Goal: Information Seeking & Learning: Compare options

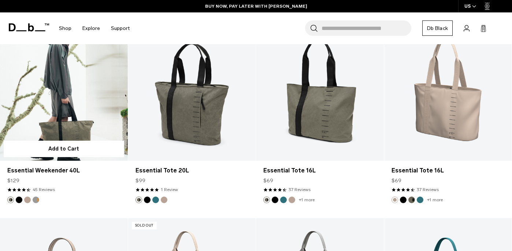
scroll to position [359, 0]
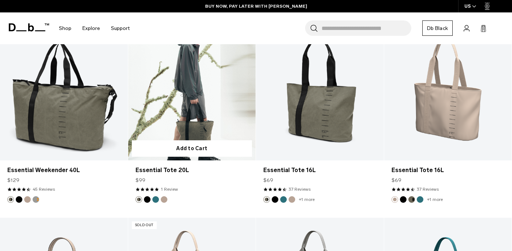
click at [173, 101] on link "Essential Tote 20L" at bounding box center [192, 90] width 128 height 142
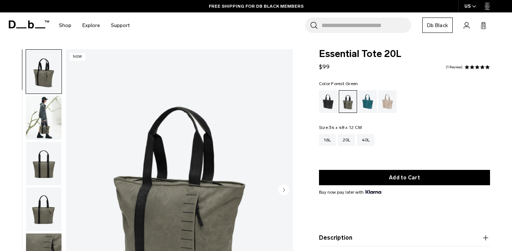
click at [48, 108] on img "button" at bounding box center [43, 118] width 35 height 44
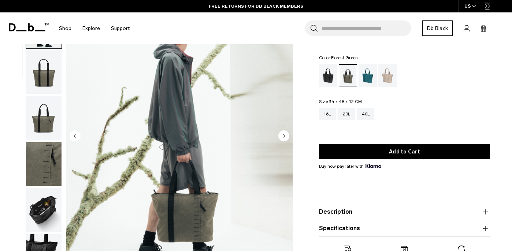
scroll to position [50, 0]
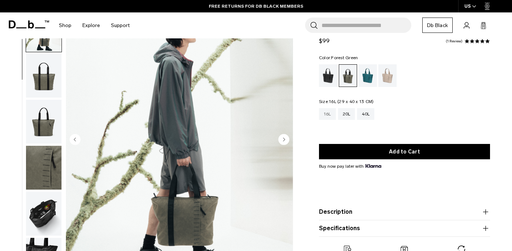
click at [330, 114] on div "16L" at bounding box center [327, 114] width 17 height 12
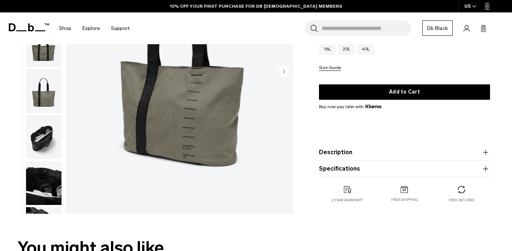
scroll to position [114, 0]
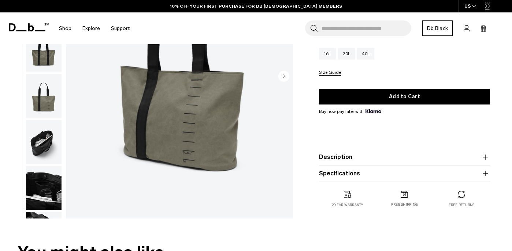
click at [32, 148] on img "button" at bounding box center [43, 142] width 35 height 44
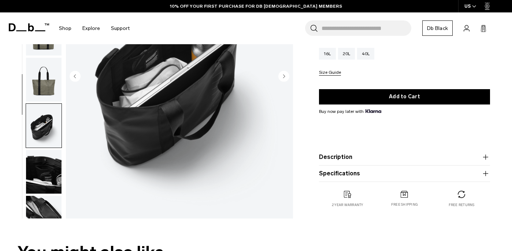
scroll to position [18, 0]
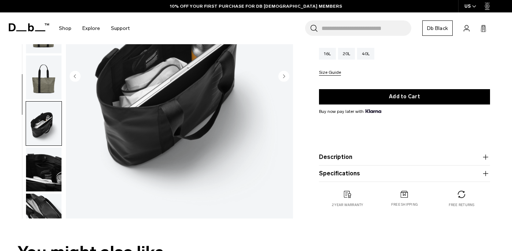
click at [48, 143] on img "button" at bounding box center [43, 124] width 35 height 44
click at [43, 86] on img "button" at bounding box center [43, 78] width 35 height 44
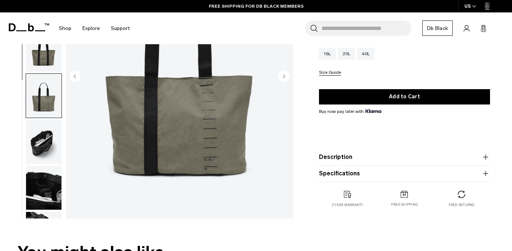
scroll to position [0, 0]
click at [42, 68] on img "button" at bounding box center [43, 50] width 35 height 44
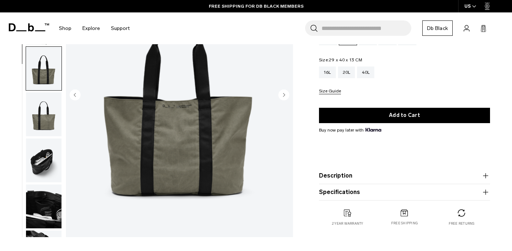
scroll to position [88, 0]
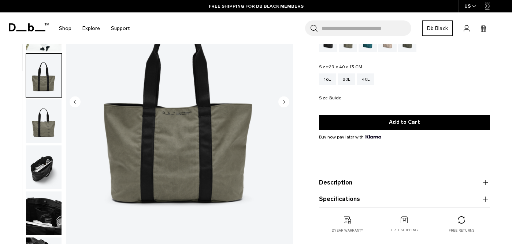
click at [359, 187] on button "Description" at bounding box center [404, 183] width 171 height 9
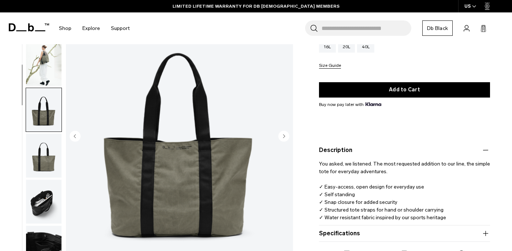
scroll to position [33, 0]
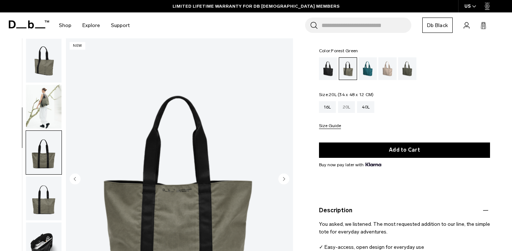
click at [349, 112] on div "20L" at bounding box center [346, 107] width 17 height 12
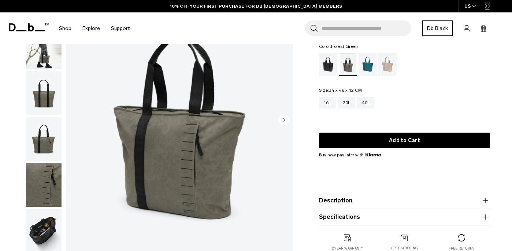
scroll to position [107, 0]
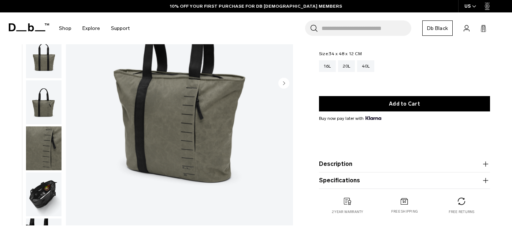
click at [353, 161] on button "Description" at bounding box center [404, 164] width 171 height 9
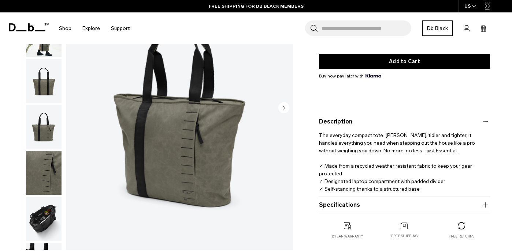
scroll to position [45, 0]
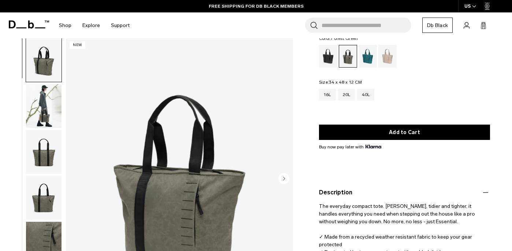
click at [38, 103] on img "button" at bounding box center [43, 106] width 35 height 44
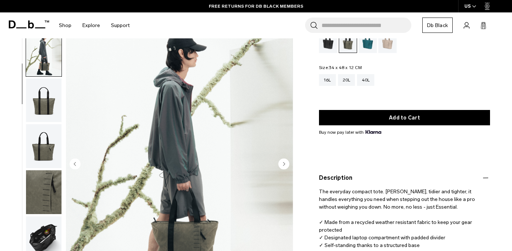
scroll to position [38, 0]
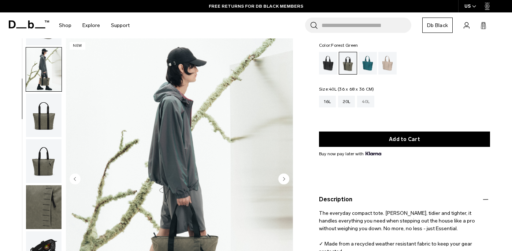
click at [364, 106] on div "40L" at bounding box center [365, 102] width 17 height 12
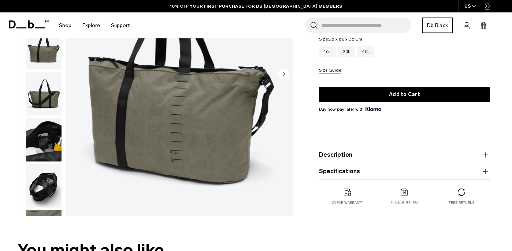
click at [39, 155] on img "button" at bounding box center [43, 140] width 35 height 44
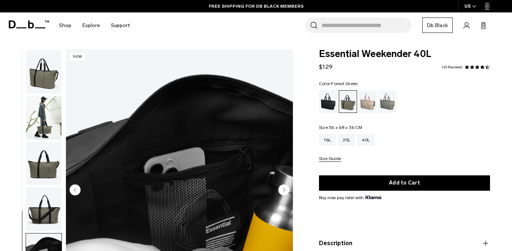
click at [48, 112] on img "button" at bounding box center [43, 118] width 35 height 44
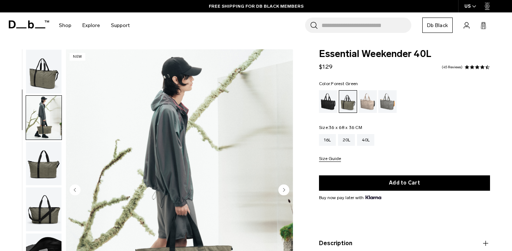
scroll to position [41, 0]
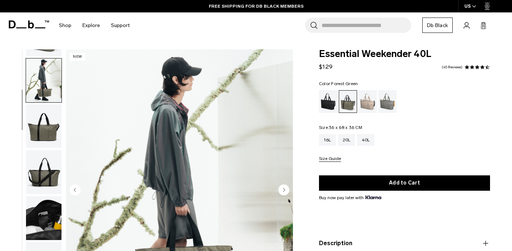
click at [475, 68] on span at bounding box center [476, 67] width 5 height 5
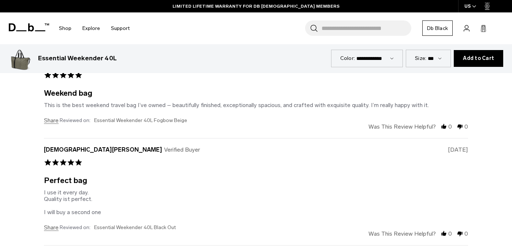
scroll to position [1968, 0]
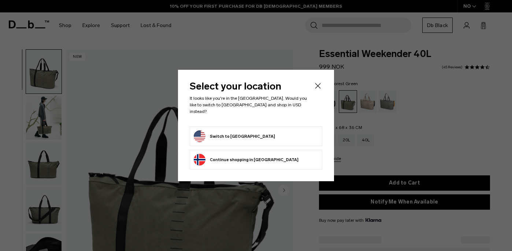
select select
click at [274, 131] on form "Switch to United States" at bounding box center [256, 137] width 124 height 12
click at [237, 135] on button "Switch to United States" at bounding box center [234, 137] width 81 height 12
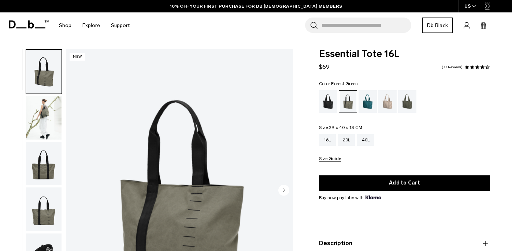
click at [55, 115] on img "button" at bounding box center [43, 118] width 35 height 44
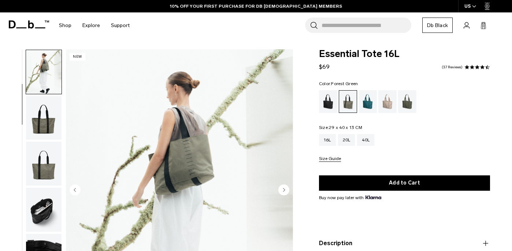
scroll to position [46, 0]
click at [330, 142] on div "16L" at bounding box center [327, 140] width 17 height 12
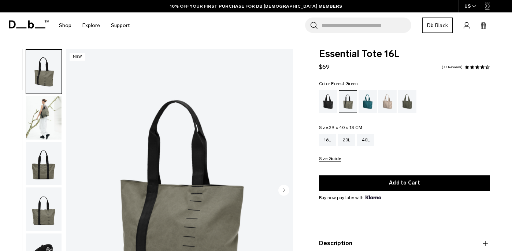
click at [43, 123] on img "button" at bounding box center [43, 118] width 35 height 44
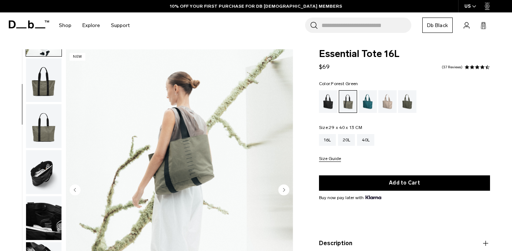
scroll to position [88, 0]
click at [287, 191] on circle "Next slide" at bounding box center [283, 190] width 11 height 11
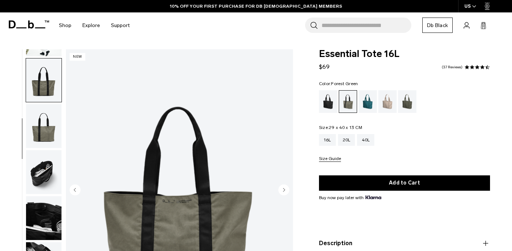
click at [287, 191] on circle "Next slide" at bounding box center [283, 190] width 11 height 11
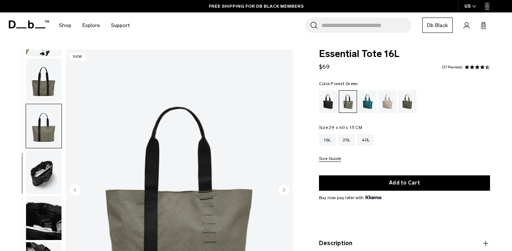
click at [287, 191] on circle "Next slide" at bounding box center [283, 190] width 11 height 11
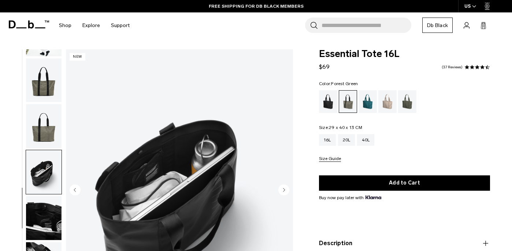
click at [287, 191] on circle "Next slide" at bounding box center [283, 190] width 11 height 11
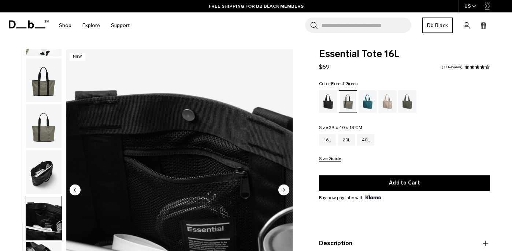
click at [287, 191] on circle "Next slide" at bounding box center [283, 190] width 11 height 11
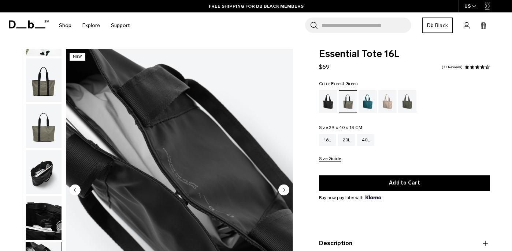
click at [287, 191] on circle "Next slide" at bounding box center [283, 190] width 11 height 11
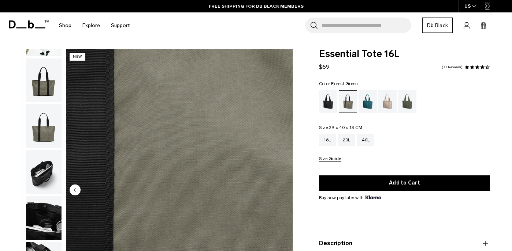
click at [287, 191] on img "8 / 8" at bounding box center [179, 190] width 227 height 283
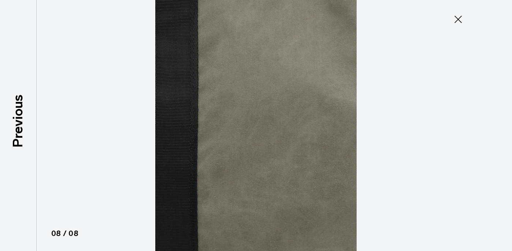
click at [459, 18] on icon at bounding box center [457, 19] width 7 height 7
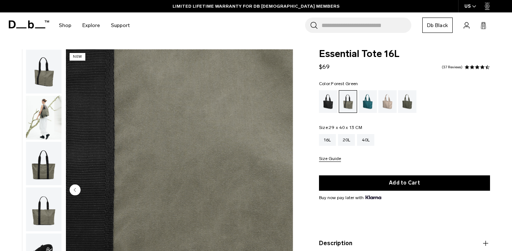
scroll to position [0, 0]
click at [44, 96] on button "button" at bounding box center [44, 118] width 36 height 45
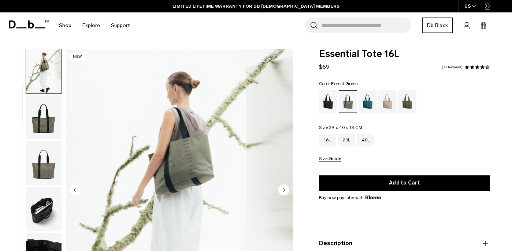
scroll to position [16, 0]
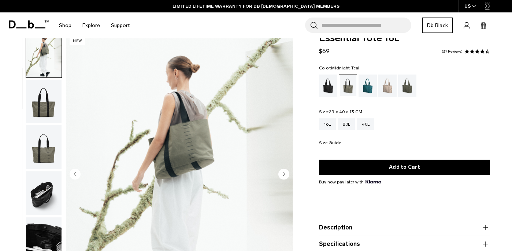
click at [369, 92] on div "Midnight Teal" at bounding box center [367, 86] width 19 height 23
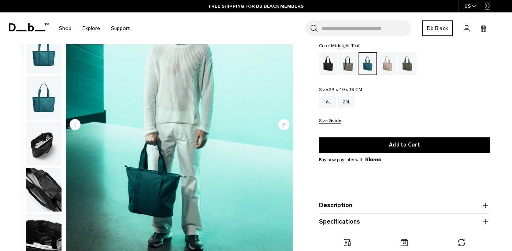
scroll to position [64, 0]
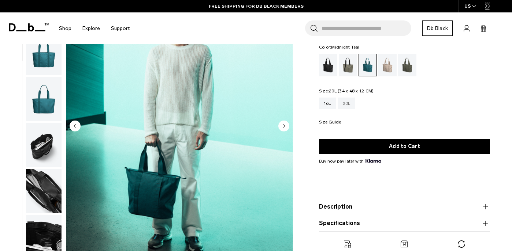
click at [354, 104] on div "20L" at bounding box center [346, 104] width 17 height 12
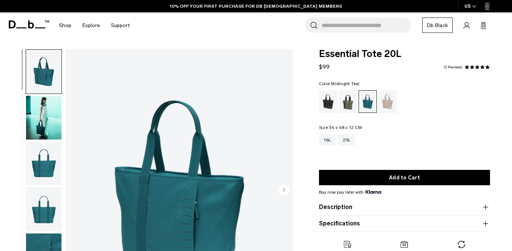
click at [44, 116] on img "button" at bounding box center [43, 118] width 35 height 44
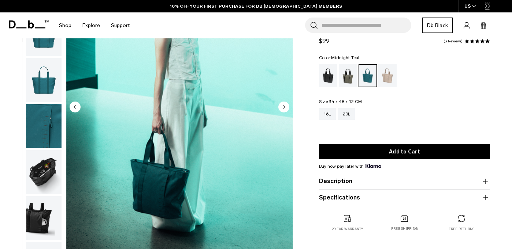
scroll to position [86, 0]
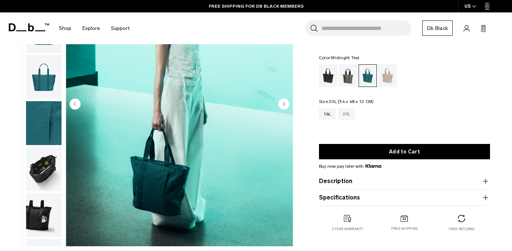
click at [352, 119] on div "20L" at bounding box center [346, 114] width 17 height 12
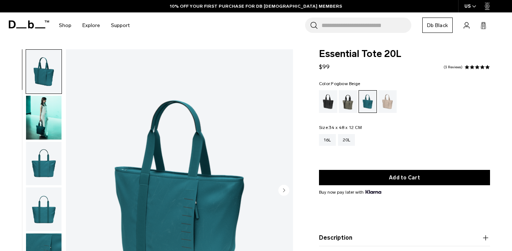
click at [383, 102] on div "Fogbow Beige" at bounding box center [387, 101] width 19 height 23
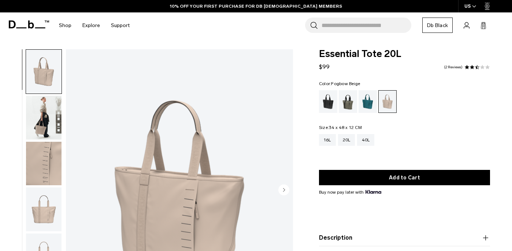
click at [49, 115] on img "button" at bounding box center [43, 118] width 35 height 44
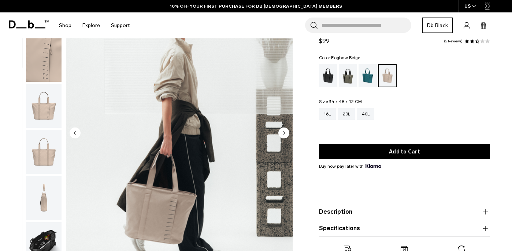
scroll to position [55, 0]
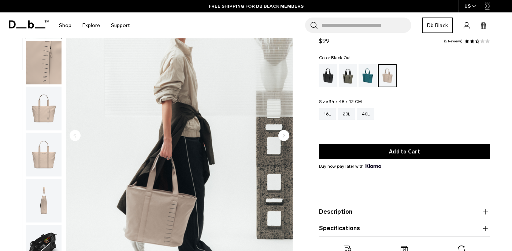
click at [328, 82] on div "Black Out" at bounding box center [328, 75] width 19 height 23
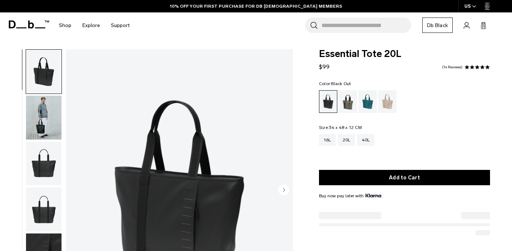
click at [41, 114] on img "button" at bounding box center [43, 118] width 35 height 44
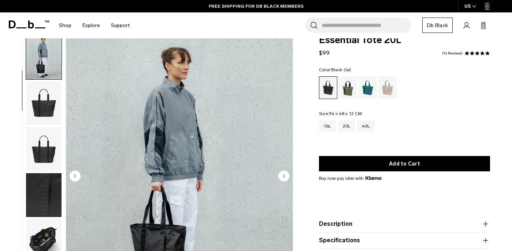
scroll to position [12, 0]
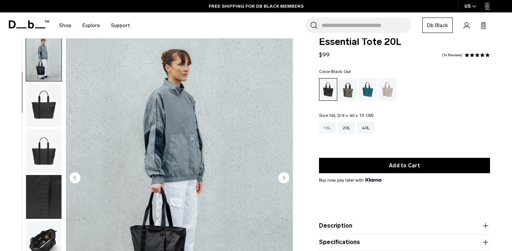
click at [328, 131] on div "16L" at bounding box center [327, 128] width 17 height 12
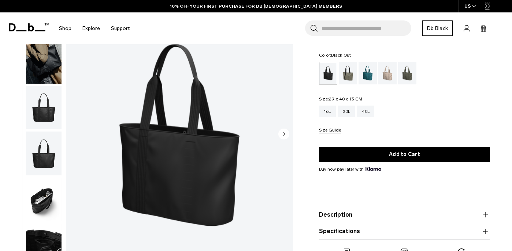
scroll to position [25, 0]
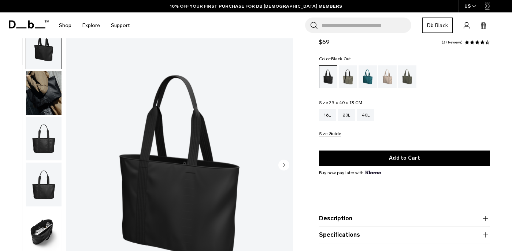
click at [52, 97] on img "button" at bounding box center [43, 93] width 35 height 44
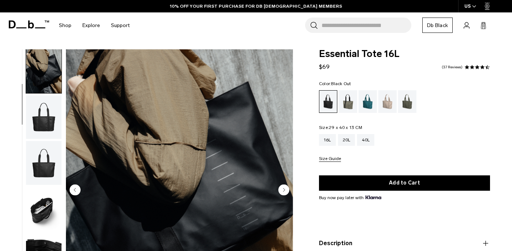
scroll to position [0, 0]
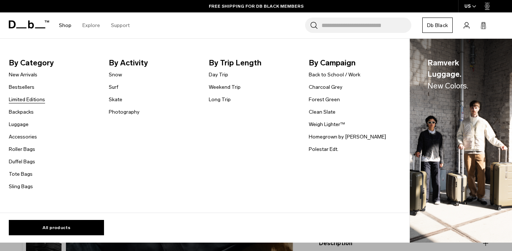
click at [40, 99] on link "Limited Editions" at bounding box center [27, 100] width 36 height 8
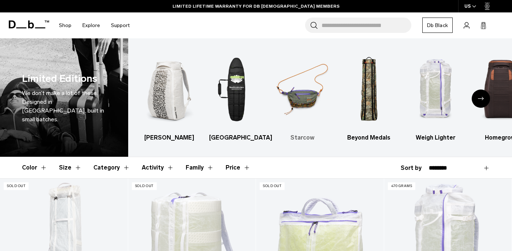
click at [307, 95] on img "3 / 7" at bounding box center [303, 89] width 54 height 81
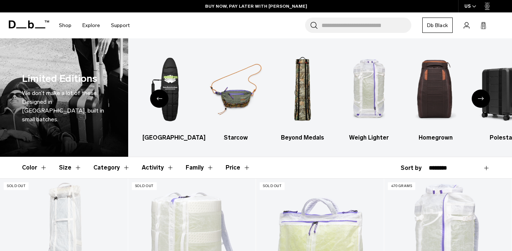
click at [153, 104] on div "Previous slide" at bounding box center [159, 99] width 18 height 18
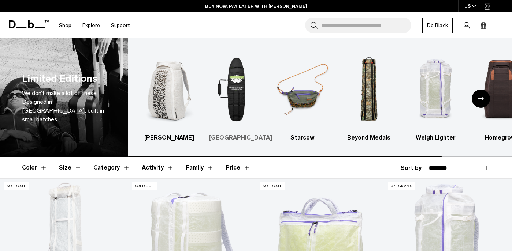
click at [234, 102] on img "2 / 7" at bounding box center [236, 89] width 54 height 81
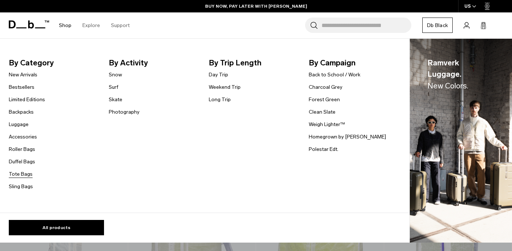
click at [26, 174] on link "Tote Bags" at bounding box center [21, 175] width 24 height 8
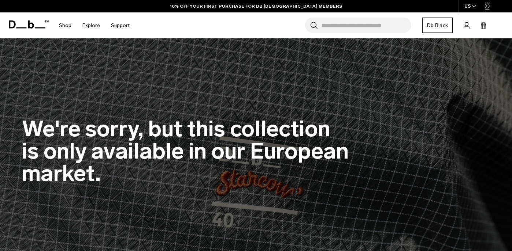
scroll to position [10, 0]
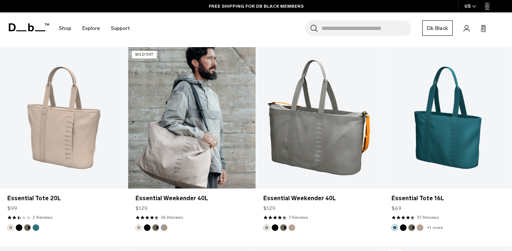
scroll to position [530, 0]
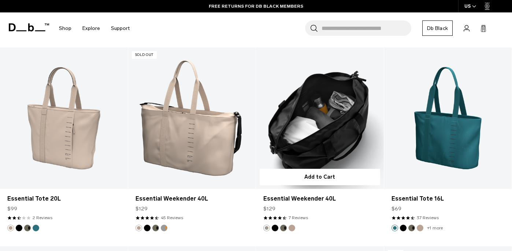
click at [285, 167] on form "Add to Cart" at bounding box center [320, 177] width 128 height 24
click at [284, 229] on button "Forest Green" at bounding box center [283, 228] width 7 height 7
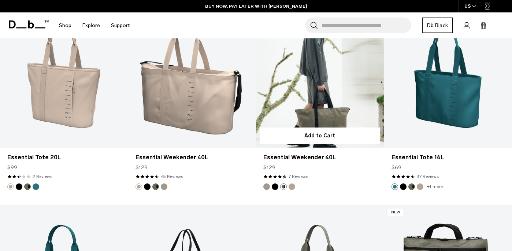
scroll to position [574, 0]
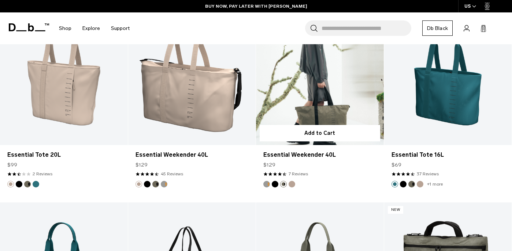
click at [285, 184] on button "Forest Green" at bounding box center [283, 184] width 7 height 7
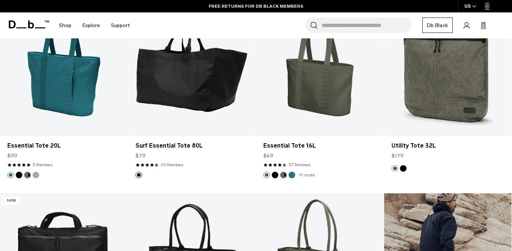
scroll to position [776, 0]
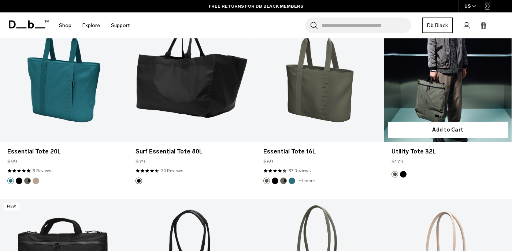
click at [458, 95] on link "Utility Tote 32L" at bounding box center [448, 71] width 128 height 142
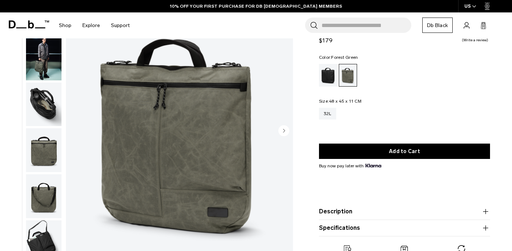
scroll to position [60, 0]
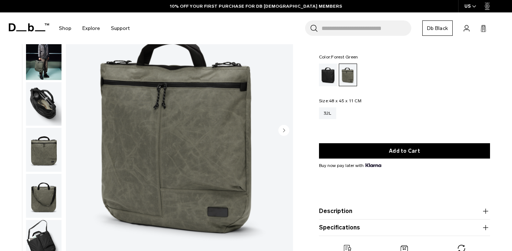
click at [286, 135] on circle "Next slide" at bounding box center [283, 130] width 11 height 11
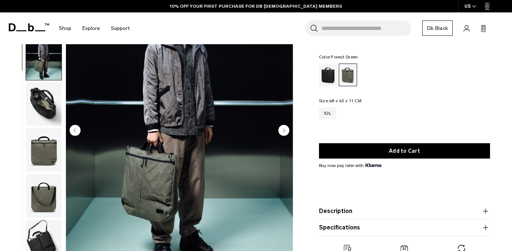
scroll to position [41, 0]
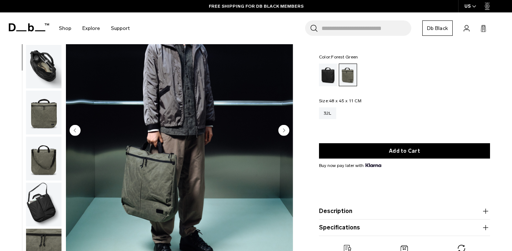
click at [286, 135] on circle "Next slide" at bounding box center [283, 130] width 11 height 11
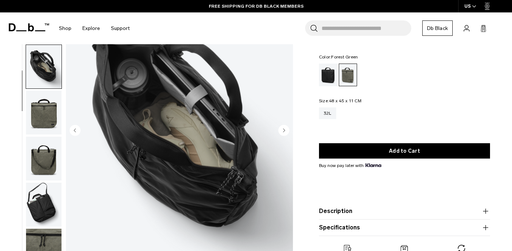
click at [286, 135] on circle "Next slide" at bounding box center [283, 130] width 11 height 11
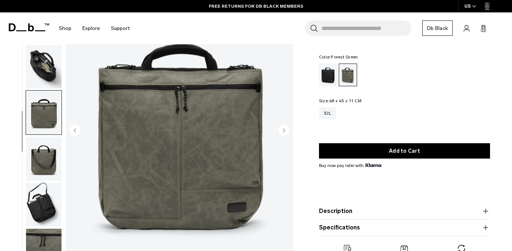
click at [286, 135] on circle "Next slide" at bounding box center [283, 130] width 11 height 11
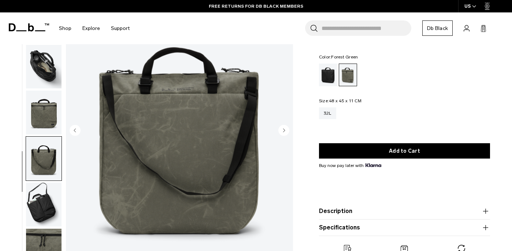
click at [286, 135] on circle "Next slide" at bounding box center [283, 130] width 11 height 11
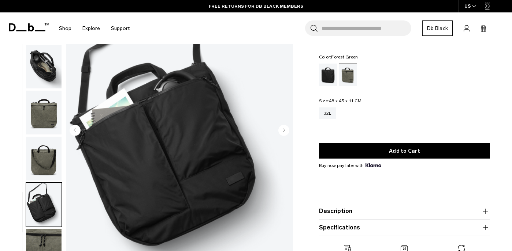
click at [287, 136] on icon "Next slide" at bounding box center [283, 130] width 11 height 11
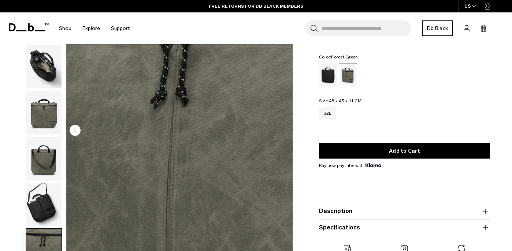
click at [287, 135] on img "7 / 7" at bounding box center [179, 131] width 227 height 283
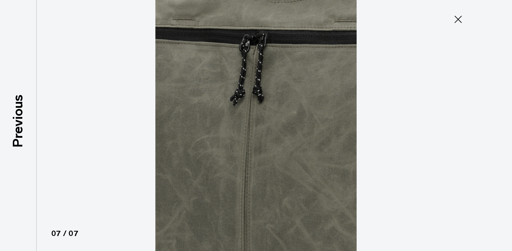
click at [457, 18] on icon at bounding box center [458, 20] width 12 height 12
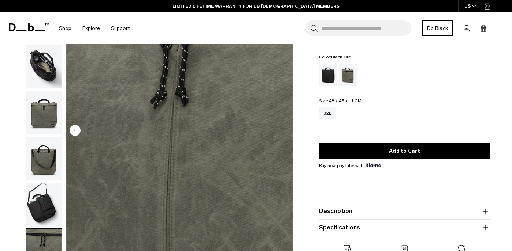
click at [327, 83] on div "Black Out" at bounding box center [328, 75] width 19 height 23
click at [44, 203] on img "button" at bounding box center [43, 205] width 35 height 44
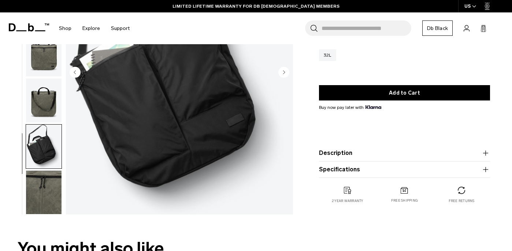
scroll to position [118, 0]
click at [44, 203] on img "button" at bounding box center [43, 193] width 35 height 44
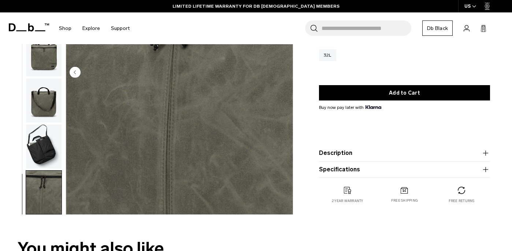
click at [44, 157] on img "button" at bounding box center [43, 147] width 35 height 44
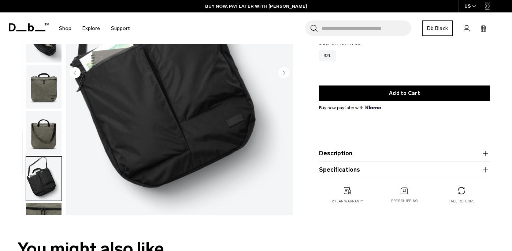
scroll to position [0, 0]
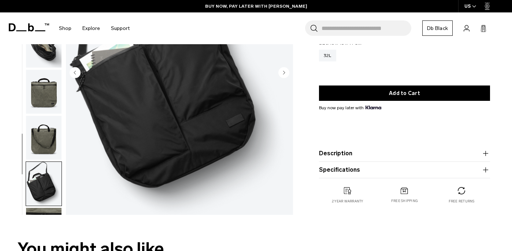
click at [44, 154] on img "button" at bounding box center [43, 138] width 35 height 44
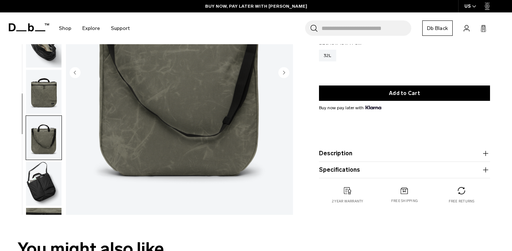
click at [50, 107] on img "button" at bounding box center [43, 92] width 35 height 44
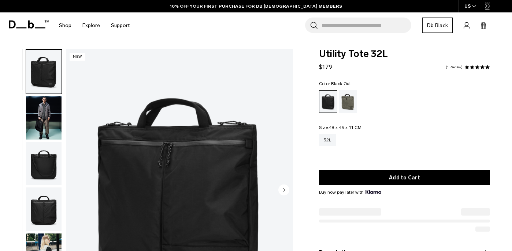
click at [473, 67] on span at bounding box center [471, 67] width 5 height 5
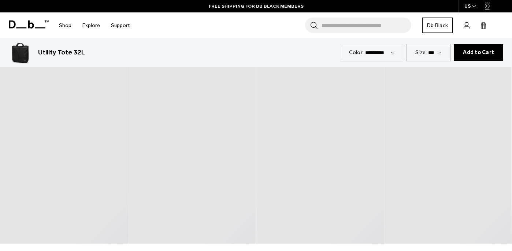
scroll to position [1820, 0]
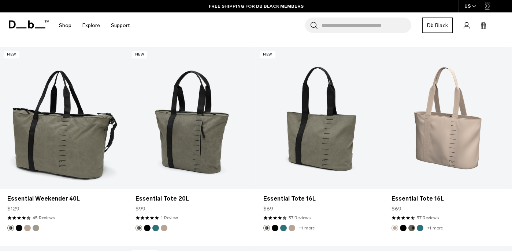
scroll to position [241, 0]
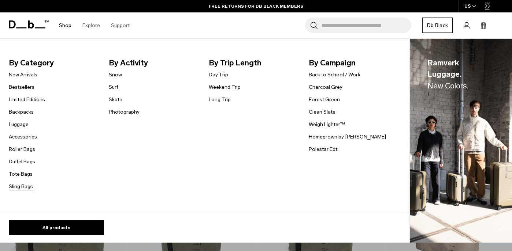
click at [27, 186] on link "Sling Bags" at bounding box center [21, 187] width 24 height 8
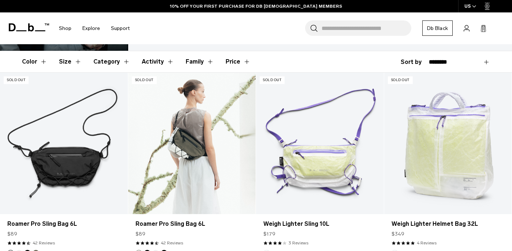
scroll to position [105, 0]
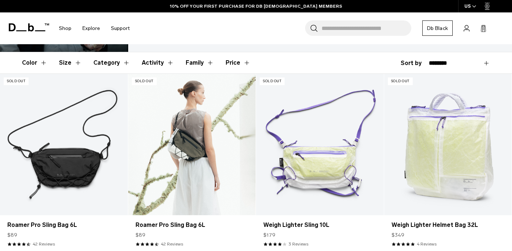
click at [175, 151] on link "Roamer Pro Sling Bag 6L" at bounding box center [192, 145] width 128 height 142
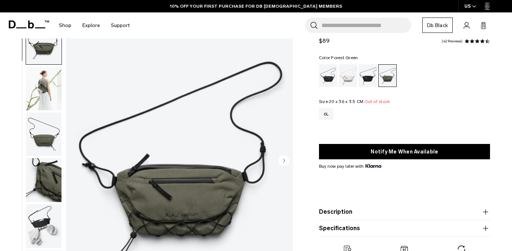
click at [37, 86] on img "button" at bounding box center [43, 89] width 35 height 44
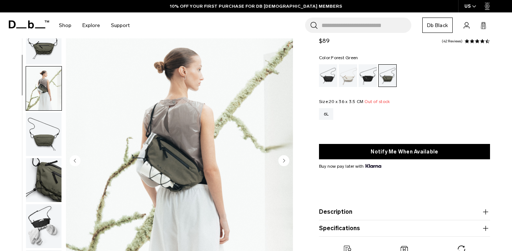
scroll to position [46, 0]
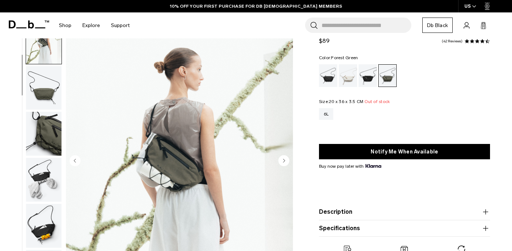
click at [188, 174] on img "2 / 8" at bounding box center [179, 161] width 227 height 283
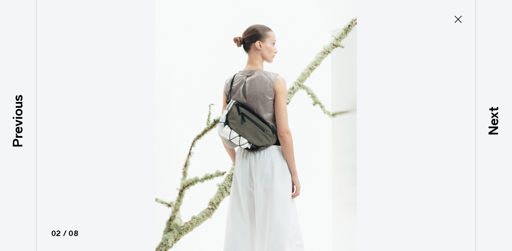
click at [459, 22] on icon at bounding box center [458, 20] width 12 height 12
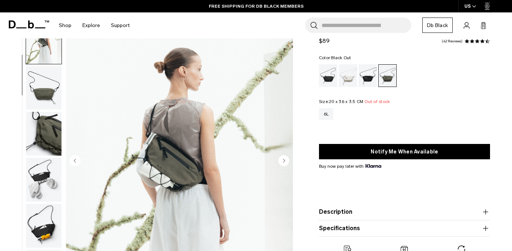
click at [331, 79] on div "Black Out" at bounding box center [328, 75] width 19 height 23
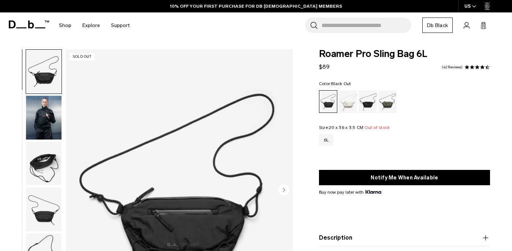
click at [55, 118] on img "button" at bounding box center [43, 118] width 35 height 44
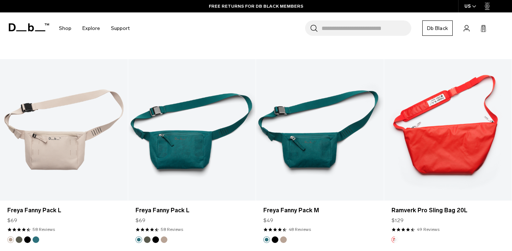
scroll to position [540, 0]
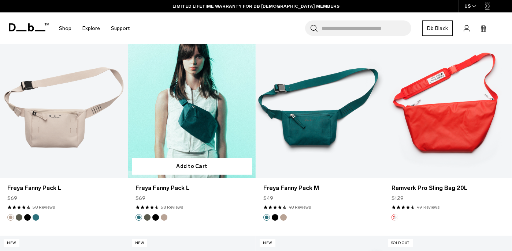
click at [155, 218] on button "Black Out" at bounding box center [155, 217] width 7 height 7
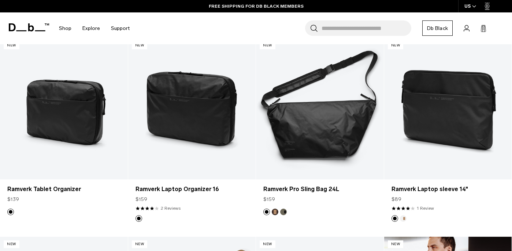
scroll to position [720, 0]
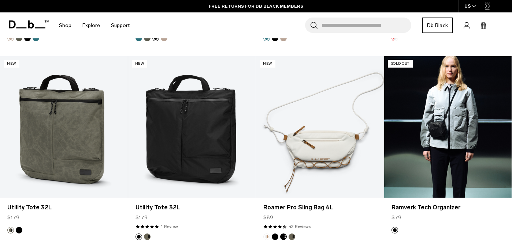
click at [458, 134] on link "Ramverk Tech Organizer" at bounding box center [448, 127] width 128 height 142
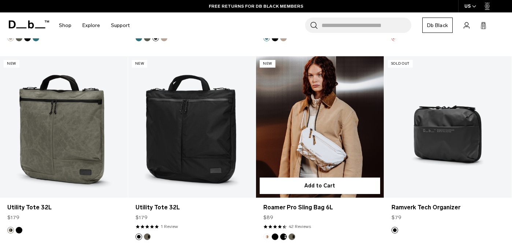
click at [317, 154] on link "Roamer Pro Sling Bag 6L" at bounding box center [320, 127] width 128 height 142
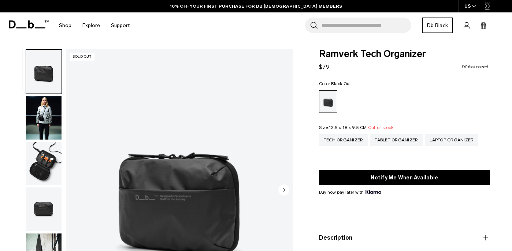
click at [46, 121] on img "button" at bounding box center [43, 118] width 35 height 44
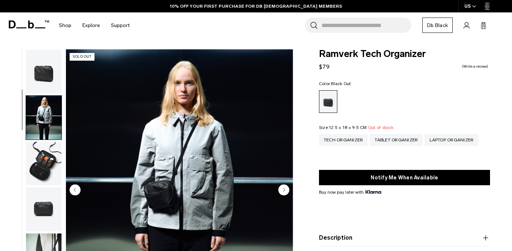
scroll to position [41, 0]
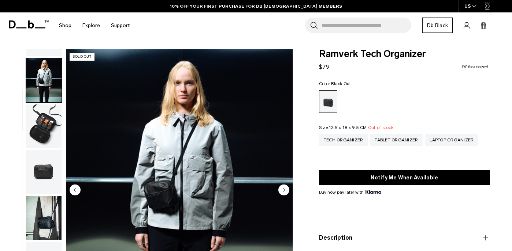
click at [48, 127] on img "button" at bounding box center [43, 127] width 35 height 44
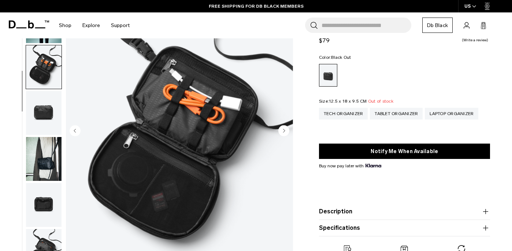
scroll to position [62, 0]
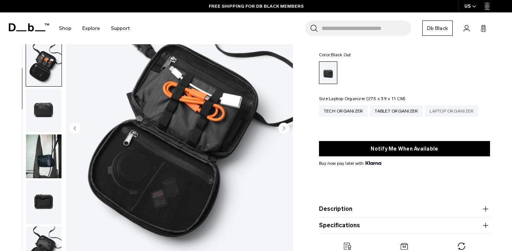
click at [439, 114] on div "Laptop Organizer" at bounding box center [450, 111] width 53 height 12
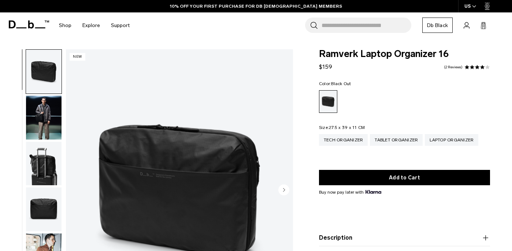
click at [35, 103] on img "button" at bounding box center [43, 118] width 35 height 44
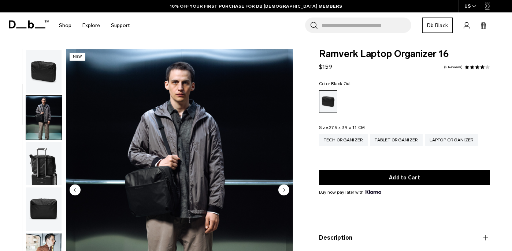
scroll to position [46, 0]
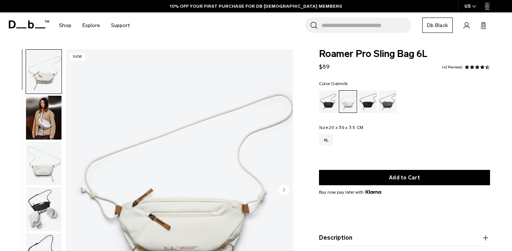
click at [49, 133] on img "button" at bounding box center [43, 118] width 35 height 44
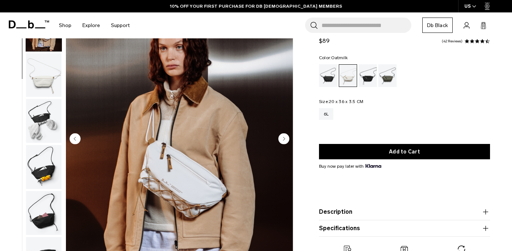
scroll to position [68, 0]
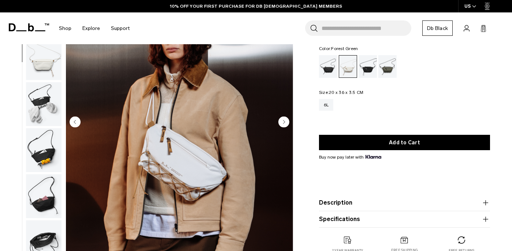
click at [387, 71] on div "Forest Green" at bounding box center [387, 66] width 19 height 23
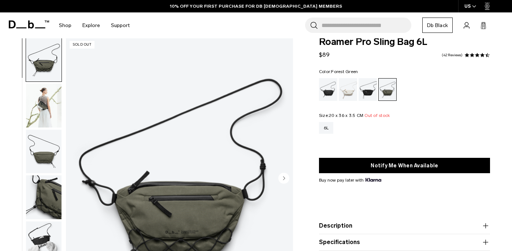
click at [56, 91] on img "button" at bounding box center [43, 106] width 35 height 44
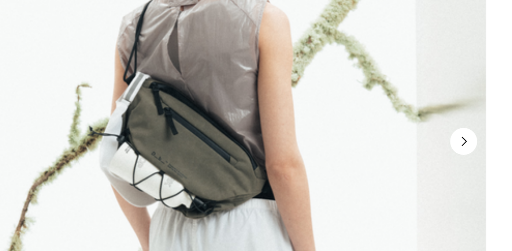
scroll to position [46, 0]
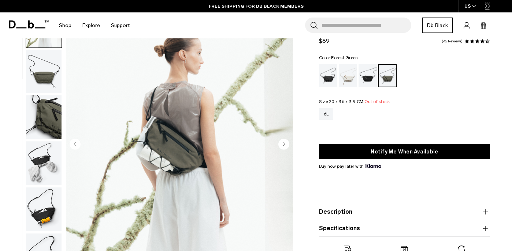
click at [40, 213] on img "button" at bounding box center [43, 210] width 35 height 44
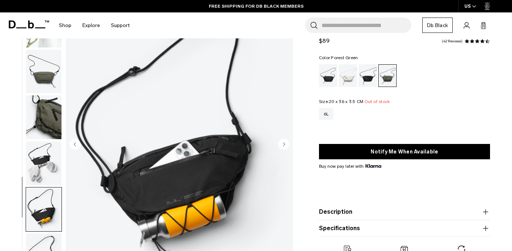
scroll to position [88, 0]
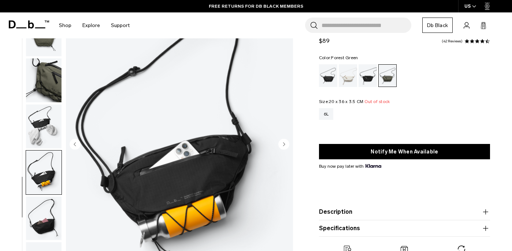
click at [49, 232] on img "button" at bounding box center [43, 219] width 35 height 44
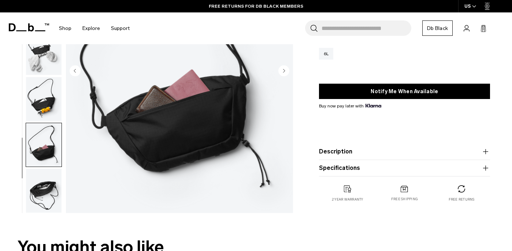
scroll to position [120, 0]
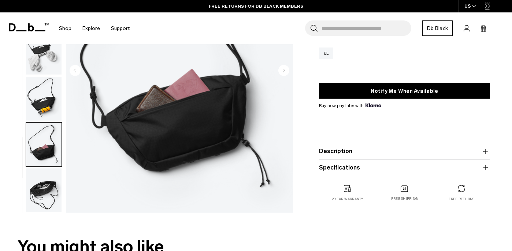
click at [48, 193] on img "button" at bounding box center [43, 191] width 35 height 44
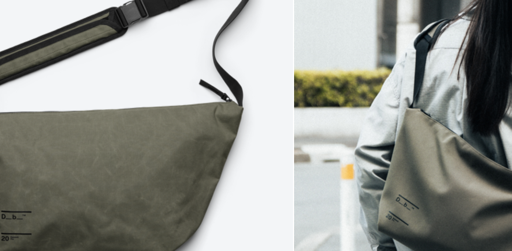
scroll to position [332, 0]
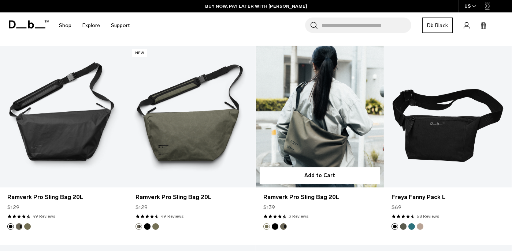
click at [329, 134] on link "Ramverk Pro Sling Bag 20L" at bounding box center [320, 117] width 128 height 142
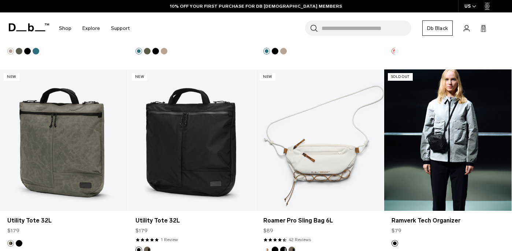
scroll to position [707, 0]
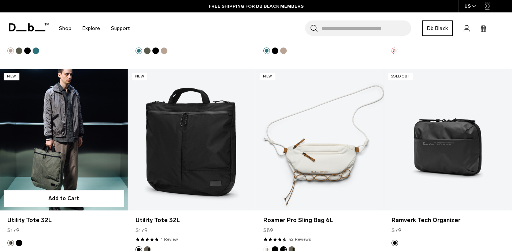
click at [64, 158] on link "Utility Tote 32L" at bounding box center [64, 140] width 128 height 142
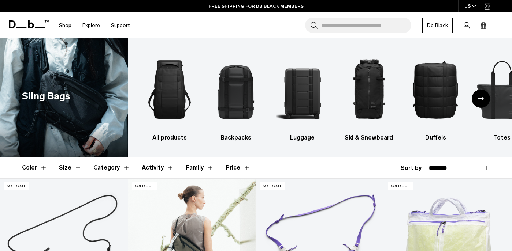
scroll to position [0, 0]
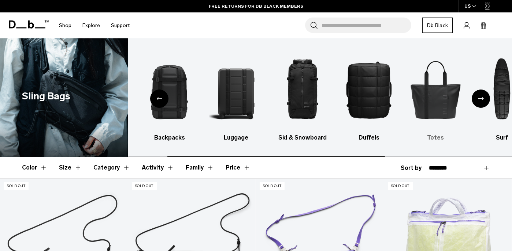
click at [434, 97] on img "6 / 10" at bounding box center [435, 89] width 54 height 81
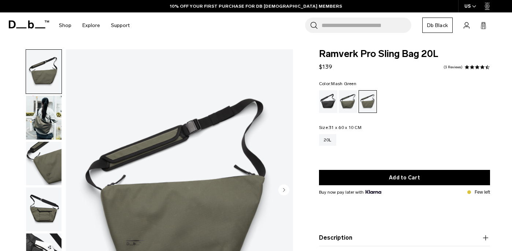
click at [367, 106] on div "Mash Green" at bounding box center [368, 102] width 18 height 22
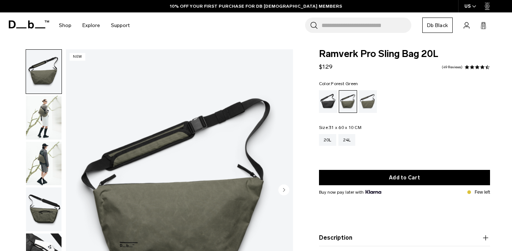
click at [45, 120] on img "button" at bounding box center [43, 118] width 35 height 44
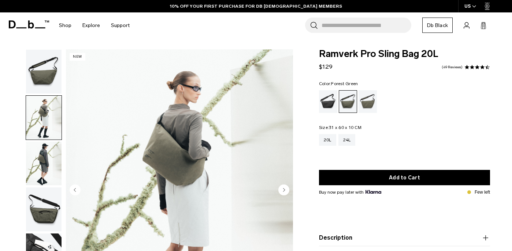
click at [43, 159] on img "button" at bounding box center [43, 164] width 35 height 44
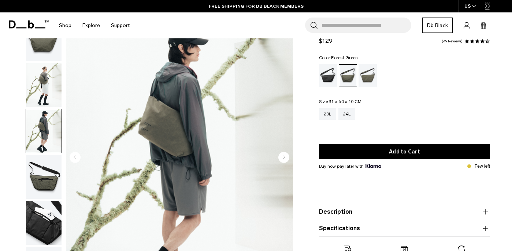
scroll to position [33, 0]
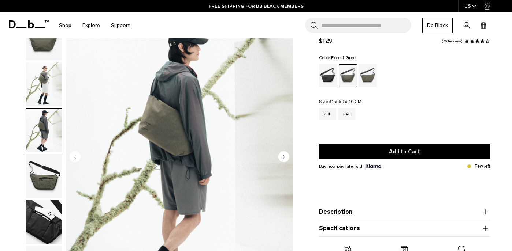
click at [47, 181] on img "button" at bounding box center [43, 176] width 35 height 44
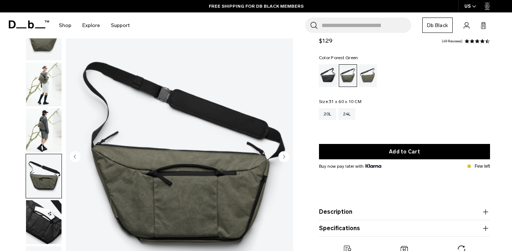
click at [48, 210] on img "button" at bounding box center [43, 223] width 35 height 44
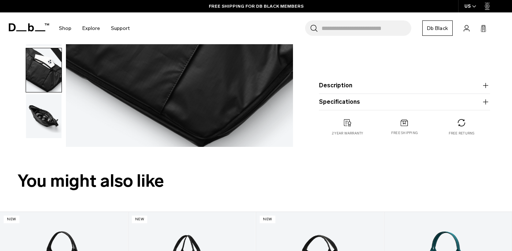
scroll to position [192, 0]
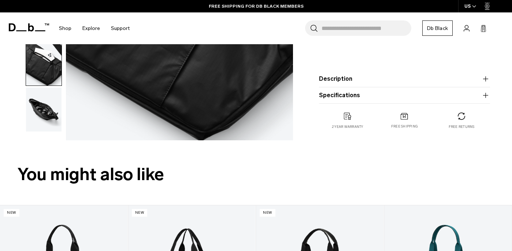
click at [44, 109] on img "button" at bounding box center [43, 110] width 35 height 44
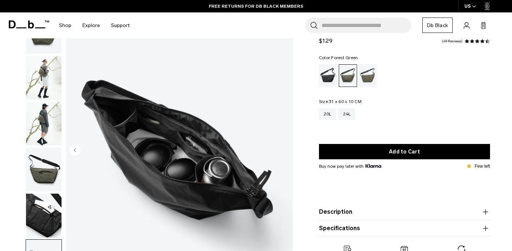
scroll to position [32, 0]
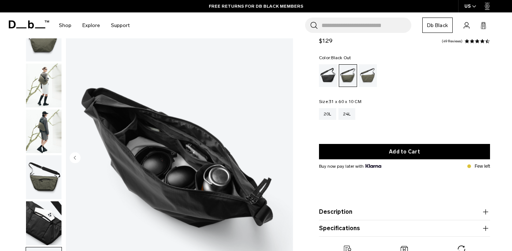
click at [325, 79] on div "Black Out" at bounding box center [328, 75] width 19 height 23
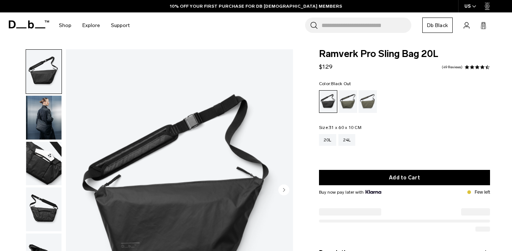
click at [52, 122] on img "button" at bounding box center [43, 118] width 35 height 44
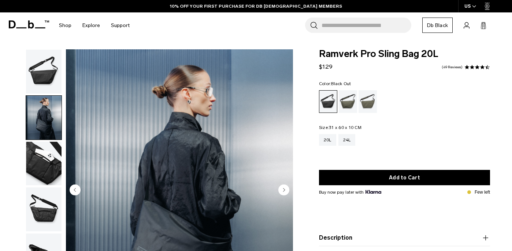
click at [45, 123] on img "button" at bounding box center [43, 118] width 35 height 44
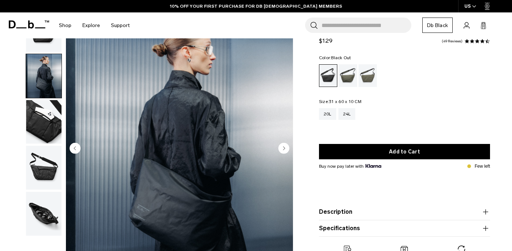
scroll to position [43, 0]
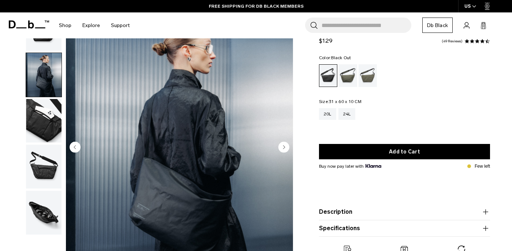
click at [45, 175] on img "button" at bounding box center [43, 167] width 35 height 44
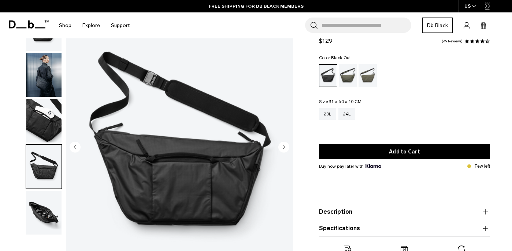
click at [45, 219] on img "button" at bounding box center [43, 213] width 35 height 44
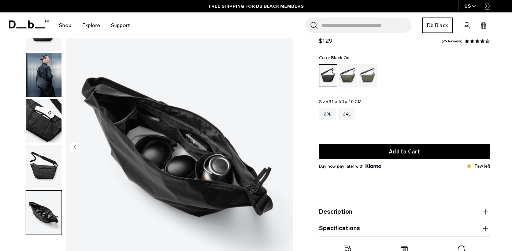
click at [334, 210] on button "Description" at bounding box center [404, 212] width 171 height 9
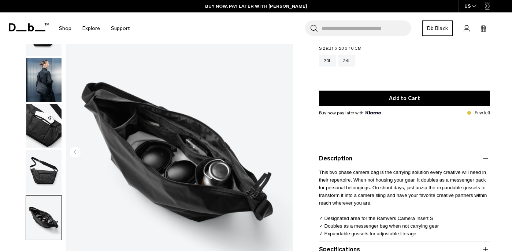
scroll to position [83, 0]
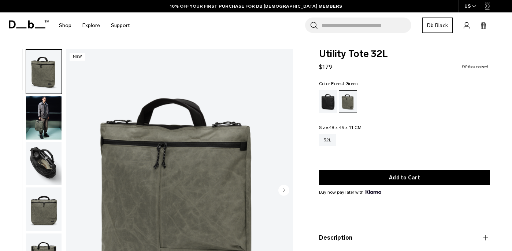
click at [42, 117] on img "button" at bounding box center [43, 118] width 35 height 44
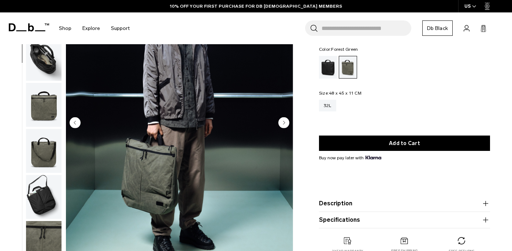
scroll to position [67, 0]
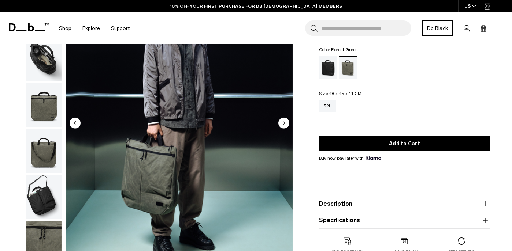
click at [139, 179] on img "2 / 7" at bounding box center [179, 123] width 227 height 283
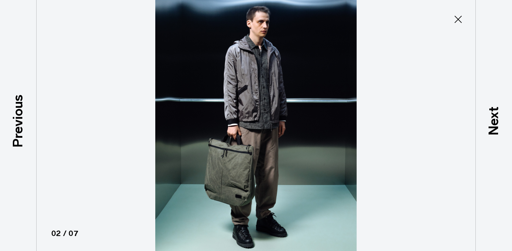
click at [232, 167] on img at bounding box center [255, 125] width 329 height 251
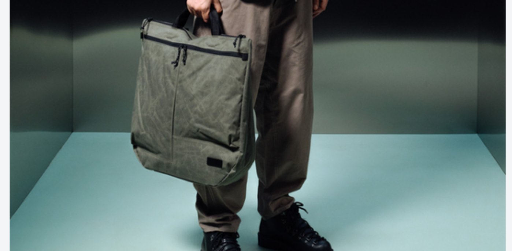
scroll to position [74, 0]
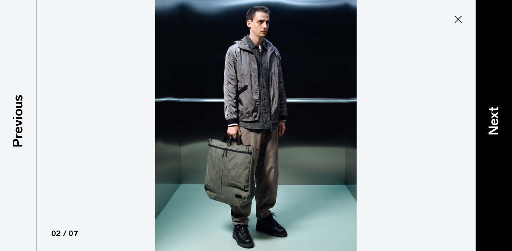
click at [491, 131] on p "Next" at bounding box center [493, 121] width 20 height 29
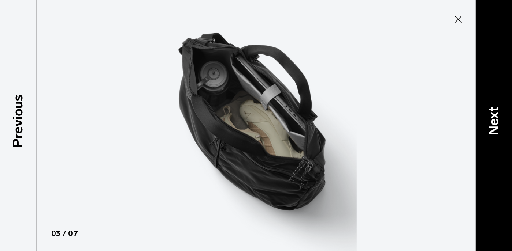
click at [491, 131] on p "Next" at bounding box center [493, 121] width 20 height 29
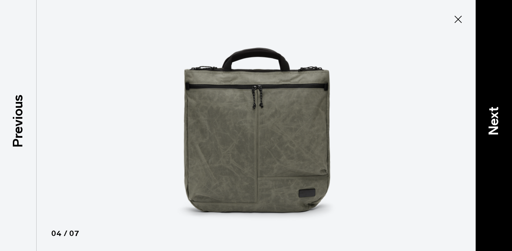
click at [491, 132] on p "Next" at bounding box center [493, 121] width 20 height 29
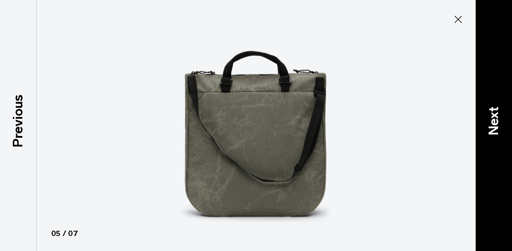
click at [491, 132] on p "Next" at bounding box center [493, 121] width 20 height 29
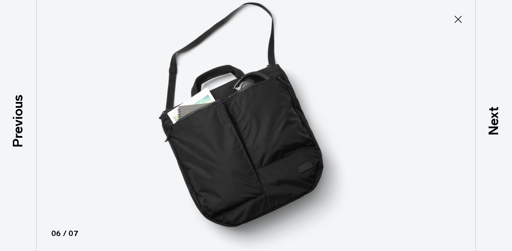
click at [458, 20] on icon at bounding box center [457, 19] width 7 height 7
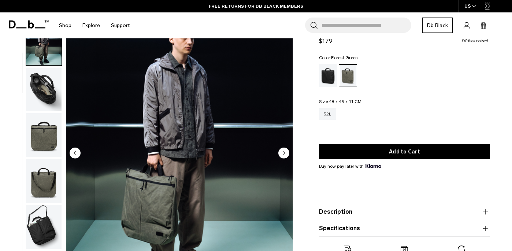
scroll to position [5, 0]
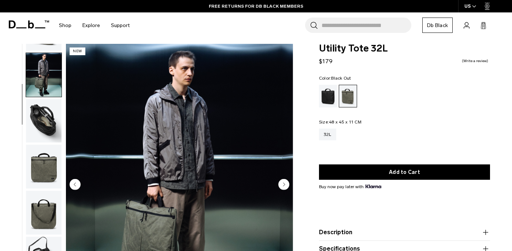
click at [328, 94] on div "Black Out" at bounding box center [328, 96] width 19 height 23
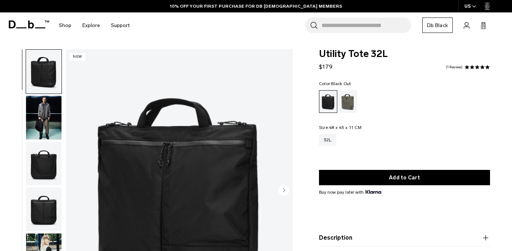
click at [48, 125] on img "button" at bounding box center [43, 118] width 35 height 44
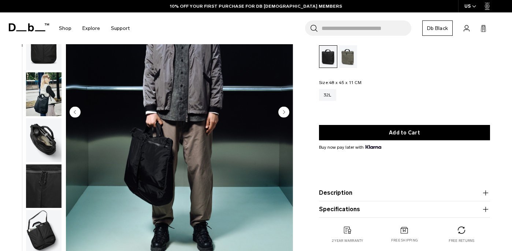
scroll to position [77, 0]
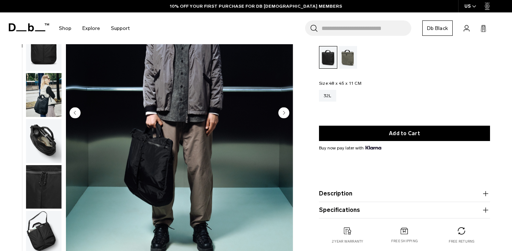
click at [48, 109] on img "button" at bounding box center [43, 95] width 35 height 44
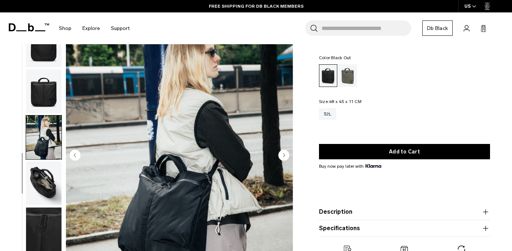
scroll to position [34, 0]
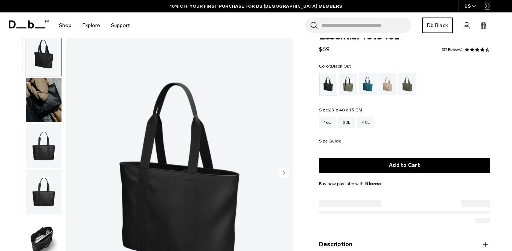
scroll to position [18, 0]
click at [43, 92] on img "button" at bounding box center [43, 100] width 35 height 44
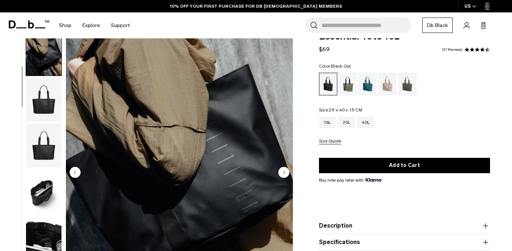
scroll to position [0, 0]
click at [348, 89] on div "Forest Green" at bounding box center [347, 84] width 19 height 23
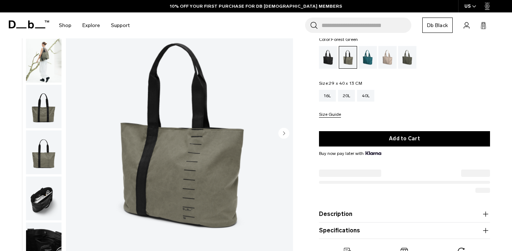
click at [45, 58] on img "button" at bounding box center [43, 61] width 35 height 44
